Goal: Task Accomplishment & Management: Use online tool/utility

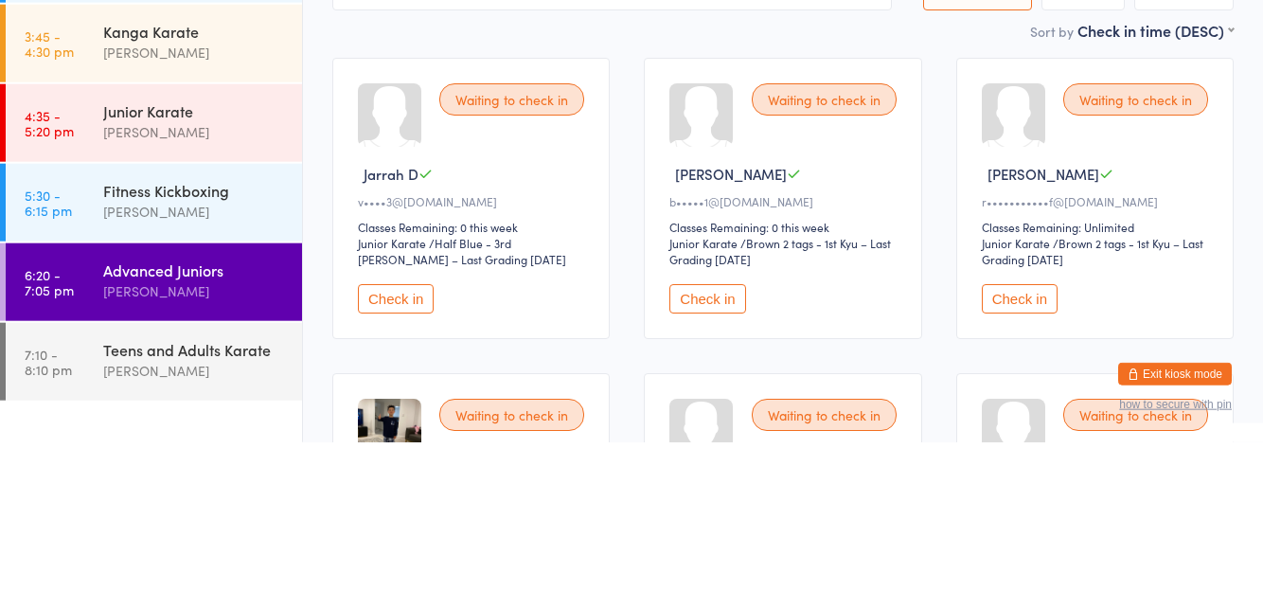
click at [393, 472] on button "Check in" at bounding box center [396, 465] width 76 height 29
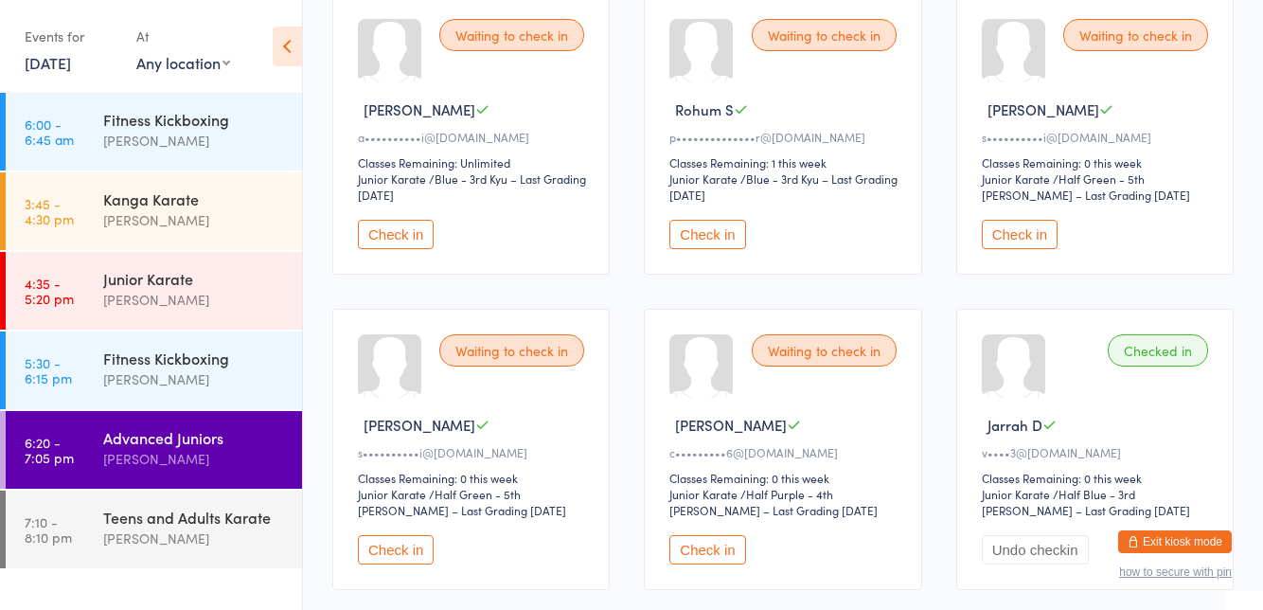
scroll to position [575, 0]
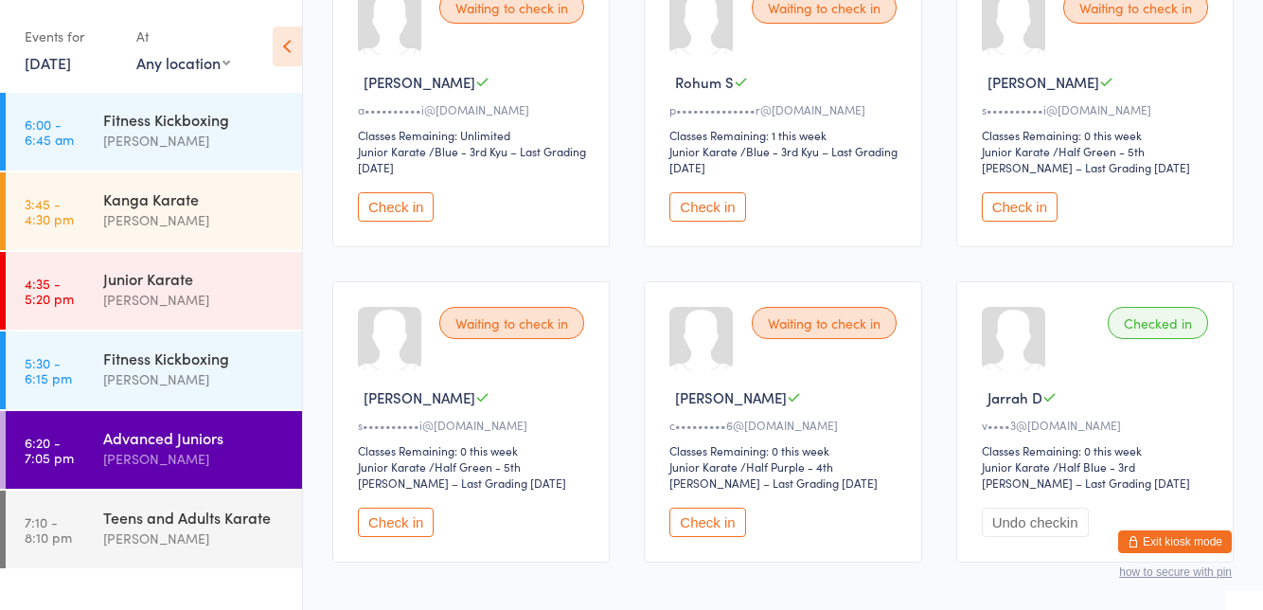
click at [1035, 204] on button "Check in" at bounding box center [1019, 206] width 76 height 29
click at [1024, 203] on button "Check in" at bounding box center [1019, 206] width 76 height 29
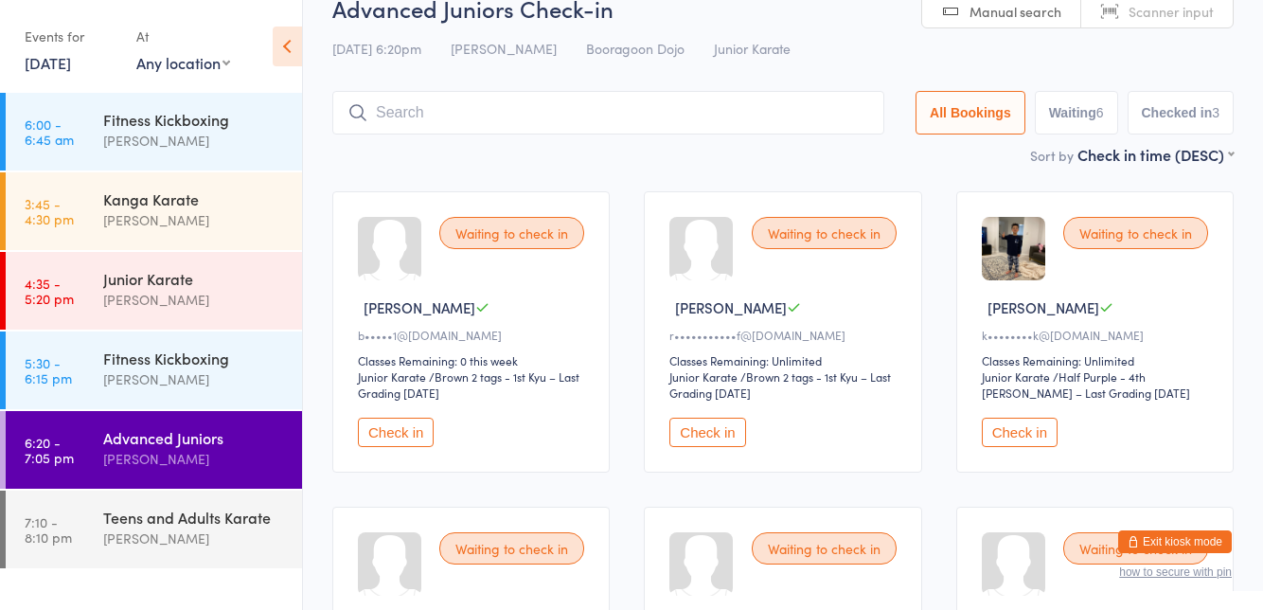
click at [1011, 437] on button "Check in" at bounding box center [1019, 431] width 76 height 29
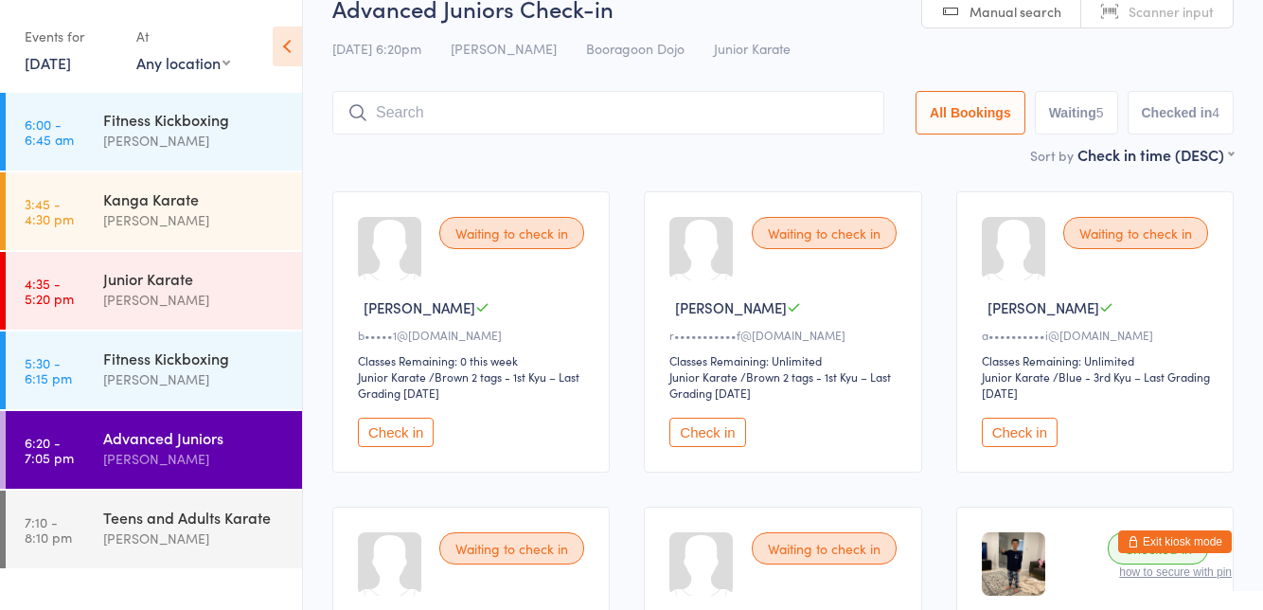
click at [501, 119] on input "search" at bounding box center [608, 113] width 552 height 44
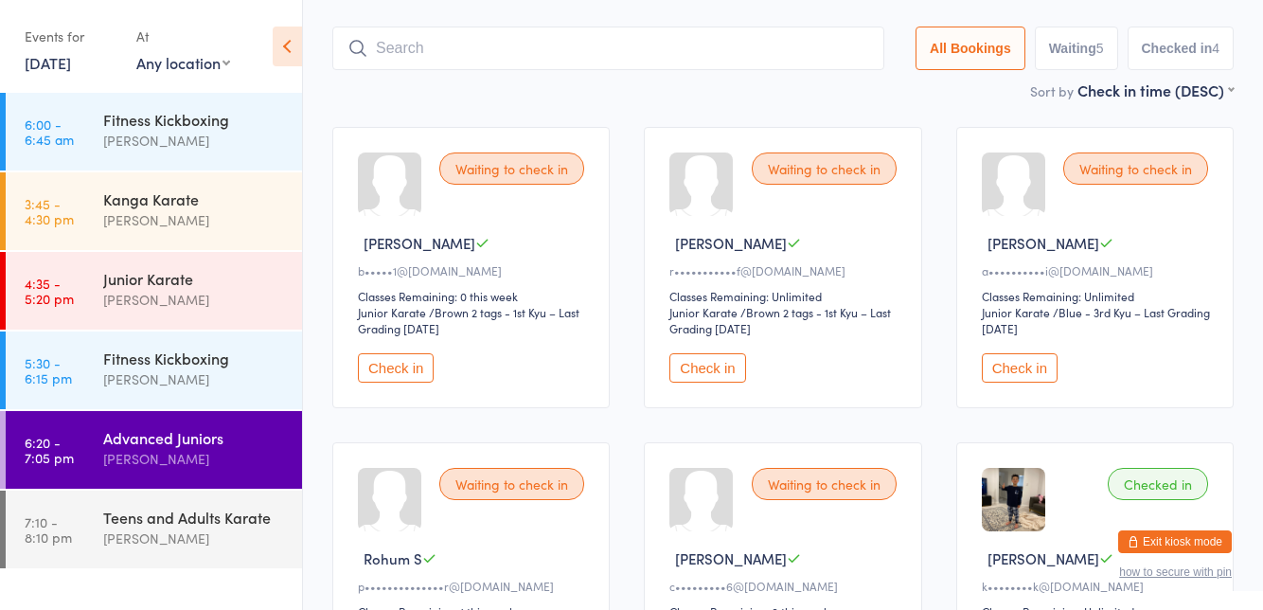
scroll to position [125, 0]
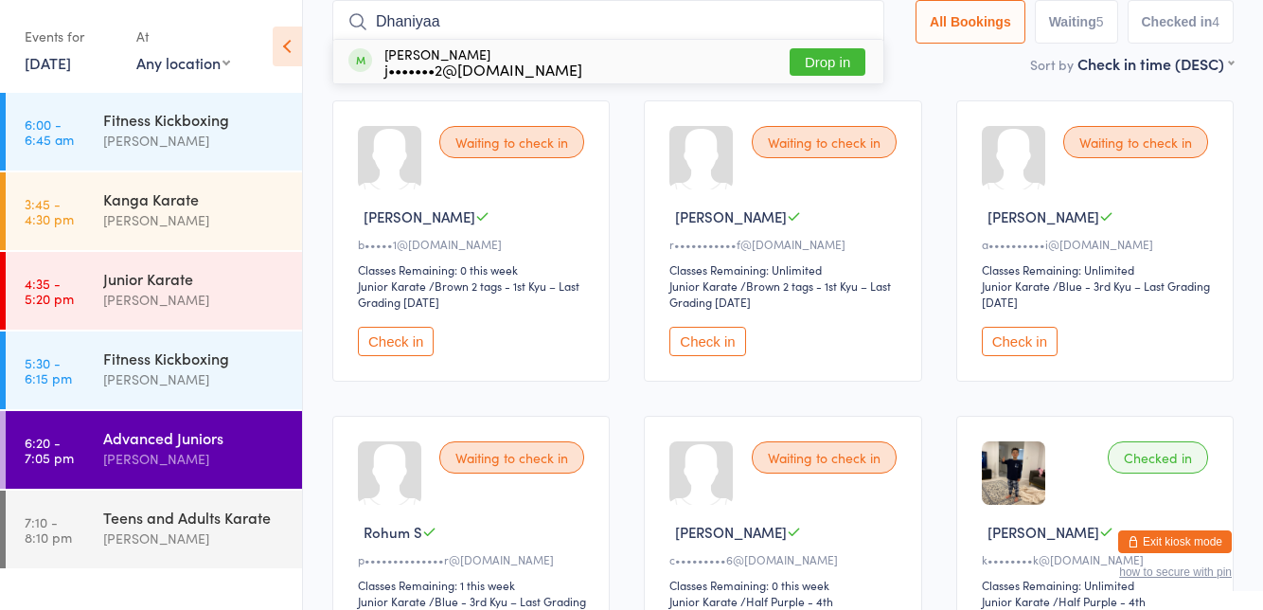
type input "Dhaniyaa"
click at [833, 55] on button "Drop in" at bounding box center [827, 61] width 76 height 27
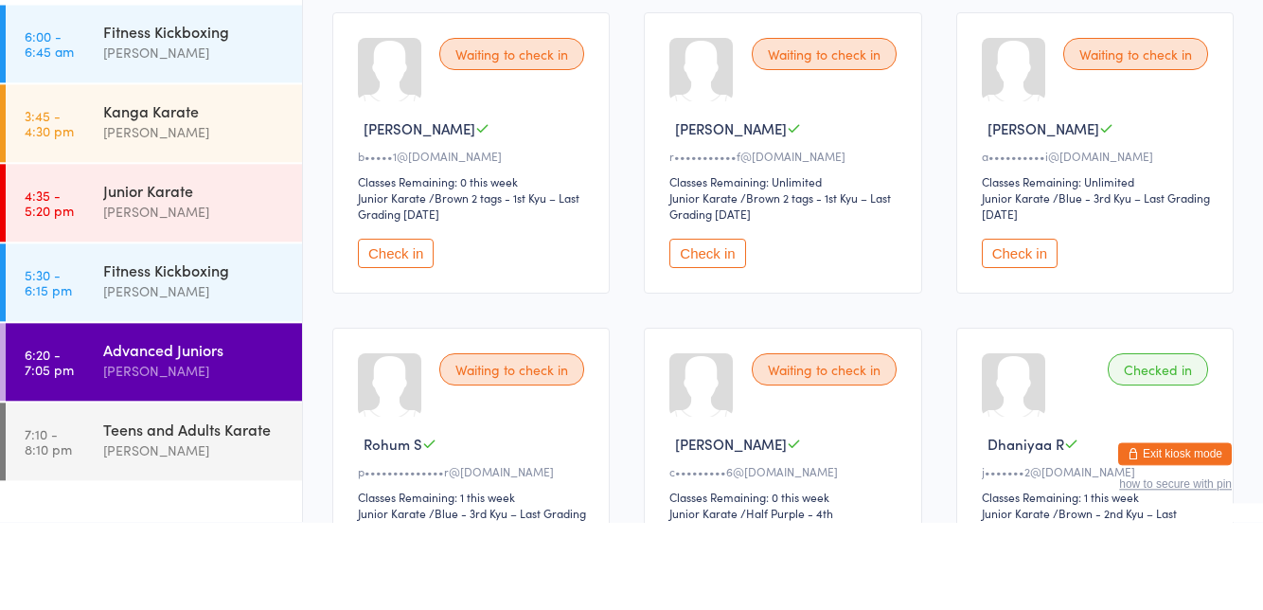
click at [720, 339] on button "Check in" at bounding box center [707, 341] width 76 height 29
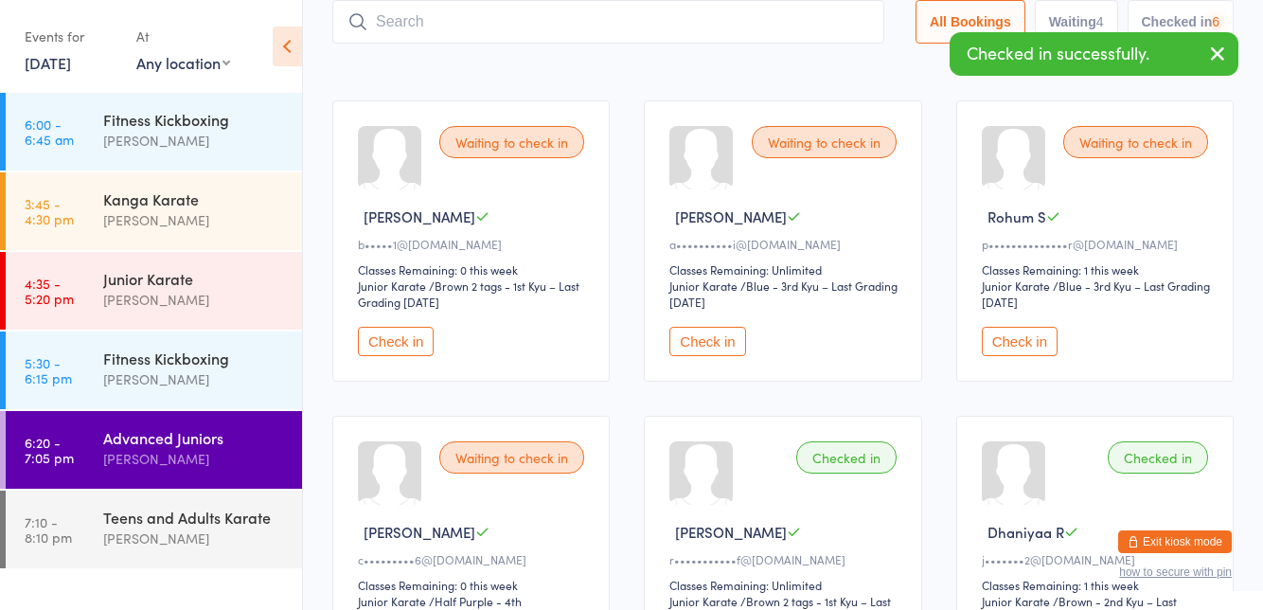
click at [388, 337] on button "Check in" at bounding box center [396, 341] width 76 height 29
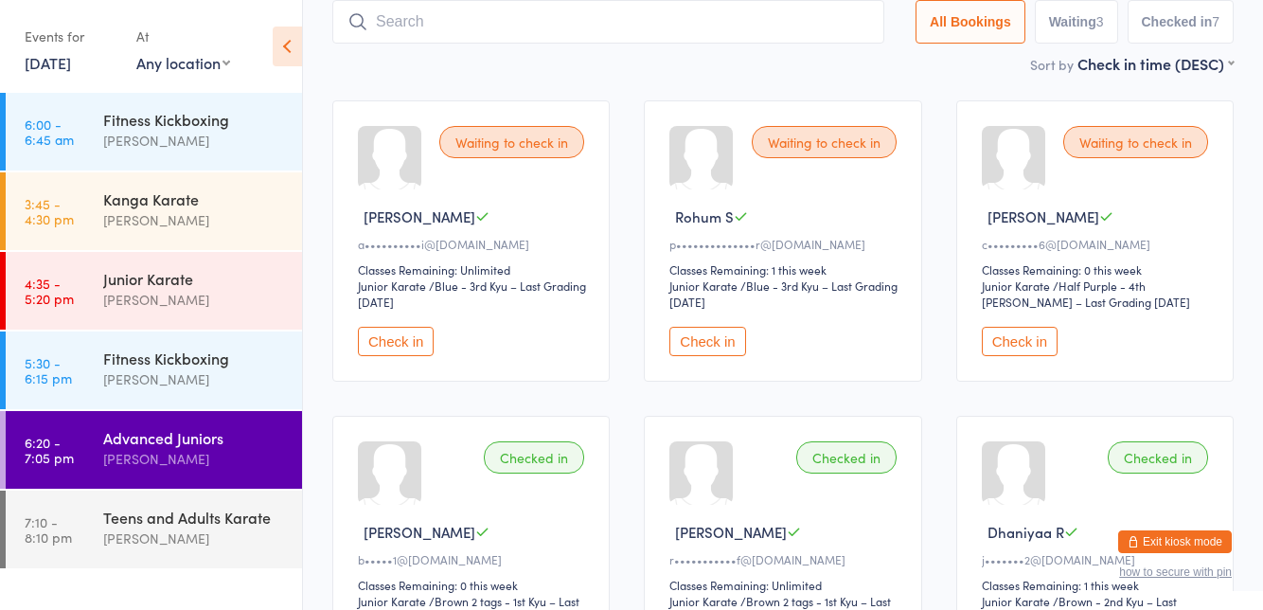
click at [824, 25] on input "search" at bounding box center [608, 22] width 552 height 44
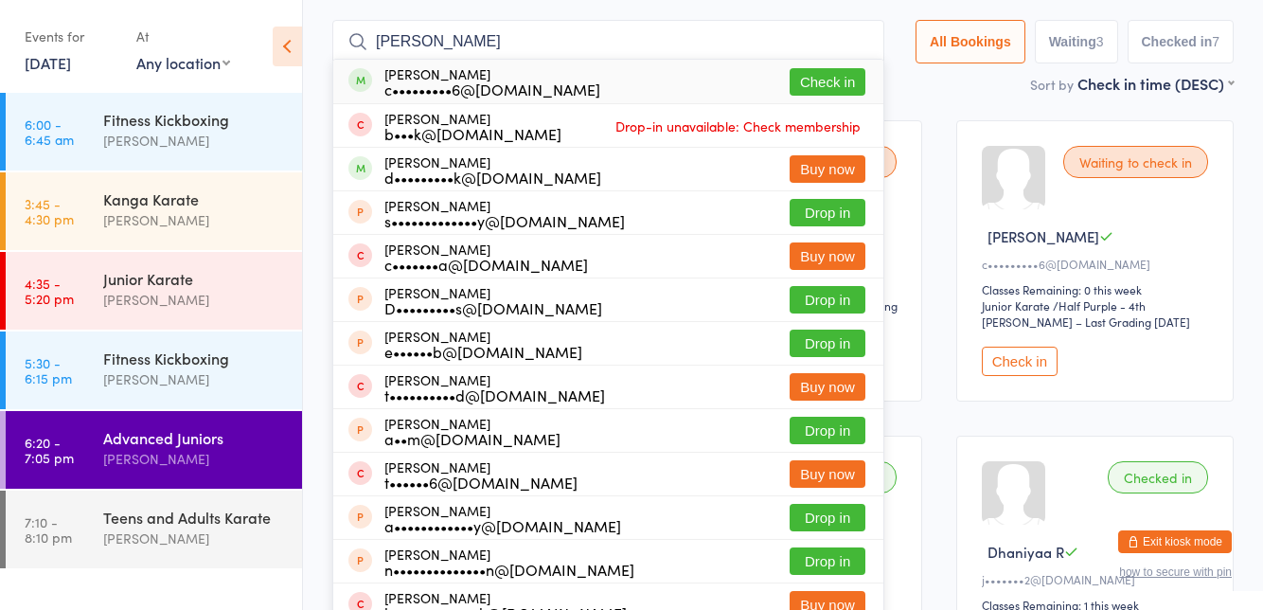
scroll to position [0, 0]
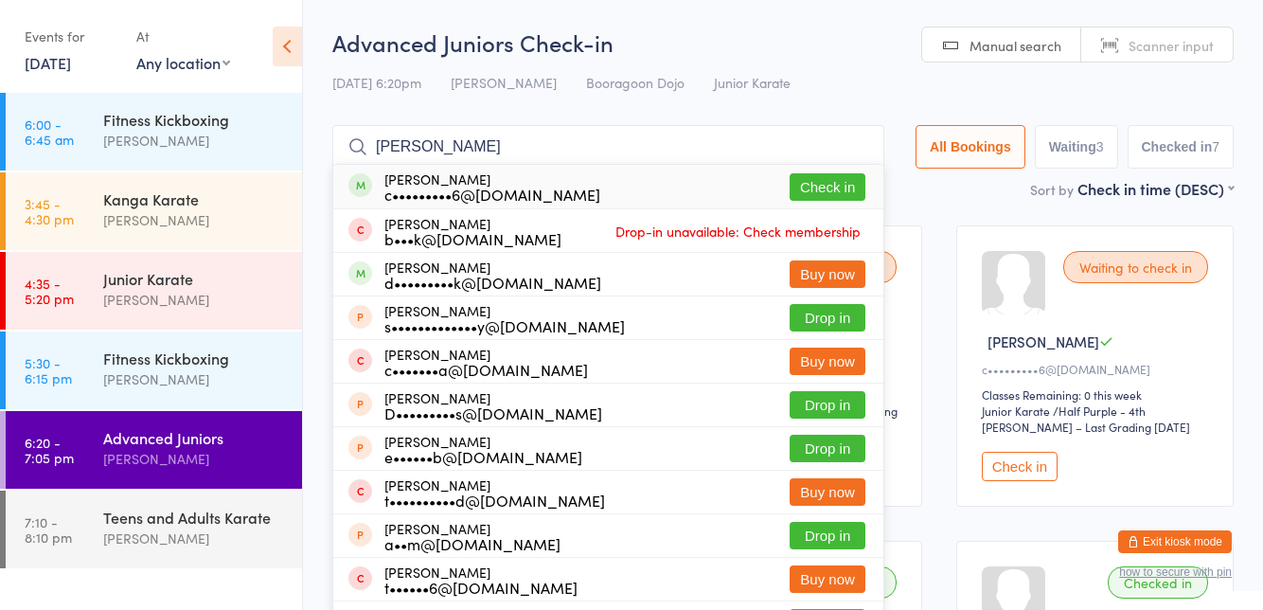
type input "[PERSON_NAME]"
click at [829, 191] on button "Check in" at bounding box center [827, 186] width 76 height 27
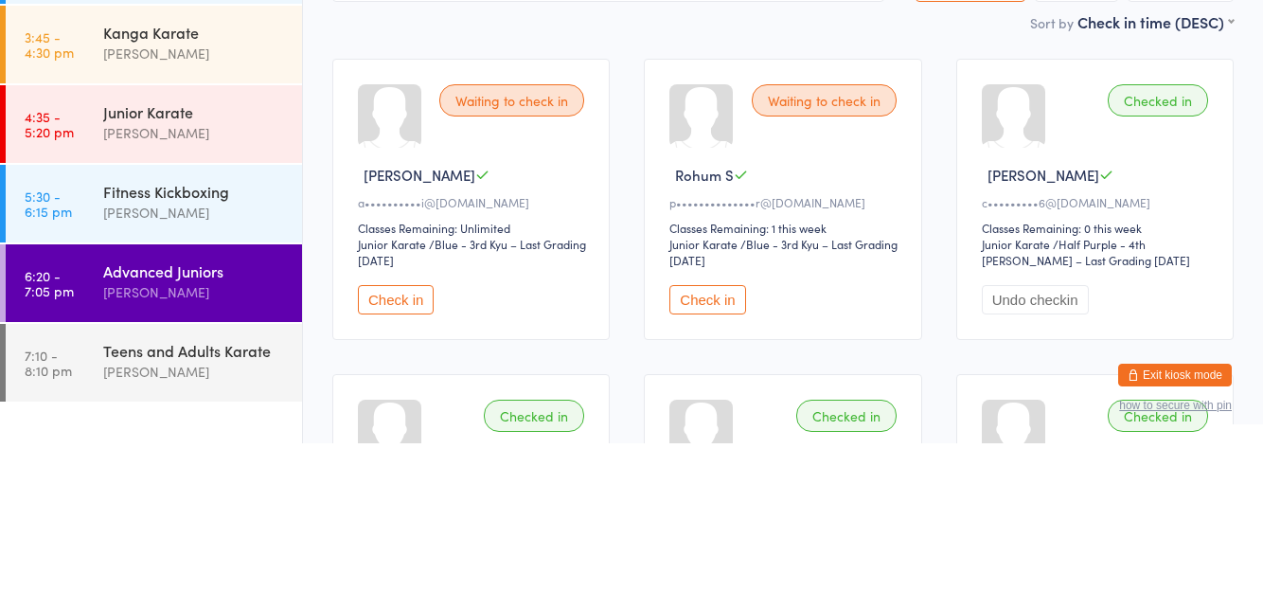
click at [717, 469] on button "Check in" at bounding box center [707, 465] width 76 height 29
